Goal: Navigation & Orientation: Find specific page/section

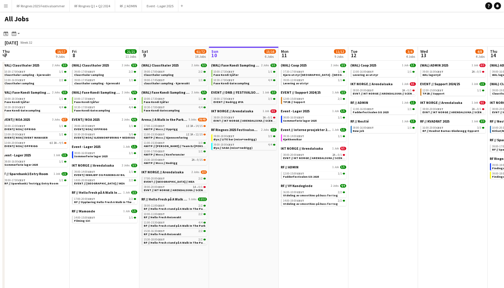
scroll to position [0, 139]
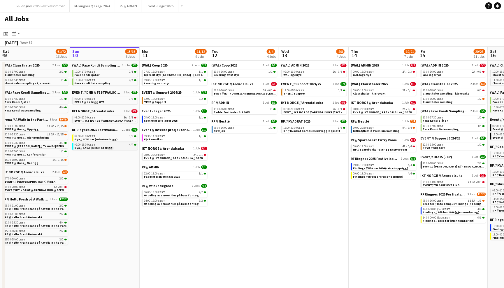
click at [107, 143] on div "09:00-18:00 CEST 4/4" at bounding box center [106, 144] width 62 height 3
click at [182, 80] on div "09:00-12:00 CEST 1/1" at bounding box center [175, 80] width 62 height 3
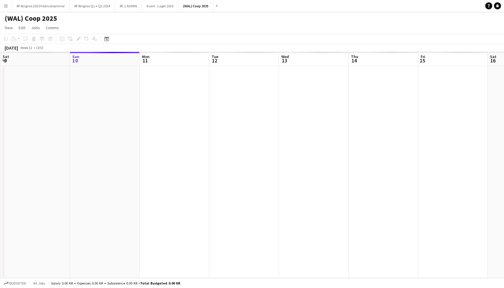
scroll to position [0, 200]
